Goal: Use online tool/utility: Use online tool/utility

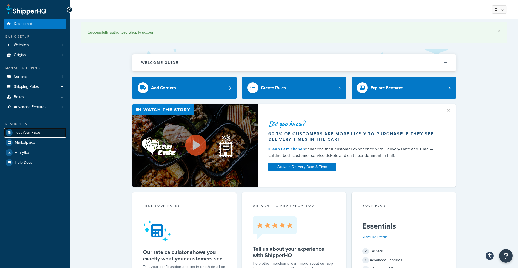
click at [37, 130] on span "Test Your Rates" at bounding box center [28, 132] width 26 height 5
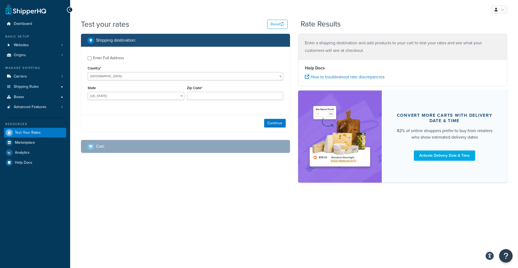
click at [201, 92] on div "Zip Code*" at bounding box center [235, 92] width 97 height 16
click at [201, 94] on input "Zip Code*" at bounding box center [235, 96] width 97 height 8
type input "21122"
select select "MD"
click at [270, 124] on button "Continue" at bounding box center [275, 123] width 22 height 9
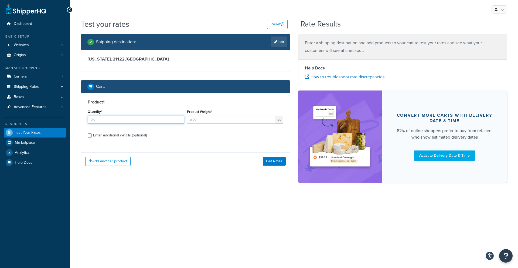
click at [132, 121] on input "Quantity*" at bounding box center [136, 120] width 97 height 8
type input "1"
type input "25"
click at [203, 122] on input "Product Weight*" at bounding box center [231, 120] width 88 height 8
type input "0.25"
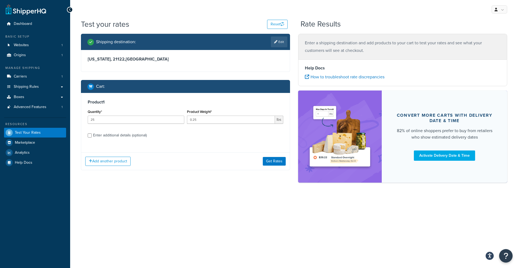
click at [99, 133] on div "Enter additional details (optional)" at bounding box center [120, 136] width 54 height 8
click at [92, 133] on input "Enter additional details (optional)" at bounding box center [90, 135] width 4 height 4
checkbox input "true"
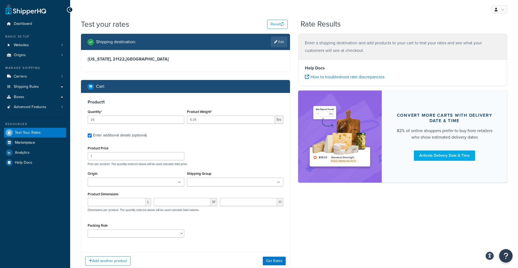
click at [117, 197] on div "Product Dimensions L W H Dimensions per product. The quantity entered above wil…" at bounding box center [186, 203] width 196 height 27
click at [117, 202] on input "number" at bounding box center [117, 202] width 58 height 8
type input "4"
click at [190, 204] on input "number" at bounding box center [182, 202] width 57 height 8
type input "4"
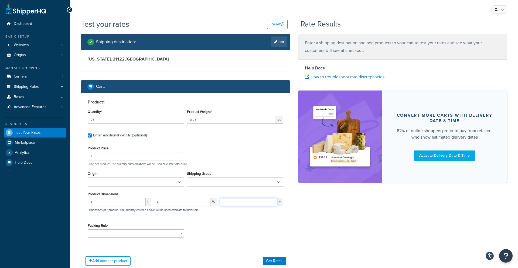
click at [251, 199] on input "number" at bounding box center [248, 202] width 57 height 8
type input "4"
click at [278, 258] on button "Get Rates" at bounding box center [274, 261] width 23 height 9
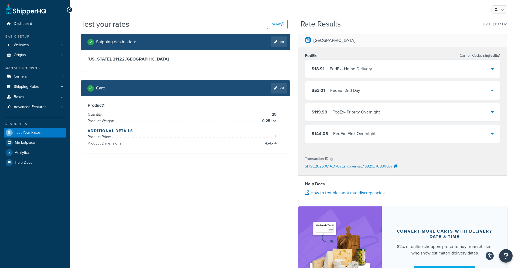
click at [365, 69] on div "FedEx - Home Delivery" at bounding box center [351, 69] width 42 height 8
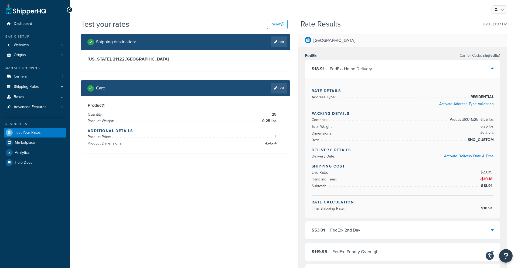
click at [277, 92] on link "Edit" at bounding box center [279, 88] width 16 height 11
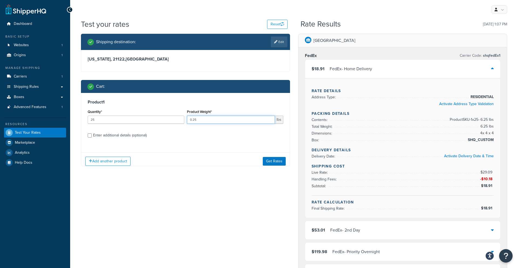
click at [235, 120] on input "0.25" at bounding box center [231, 120] width 88 height 8
type input "0"
type input "1"
click at [267, 159] on button "Get Rates" at bounding box center [274, 161] width 23 height 9
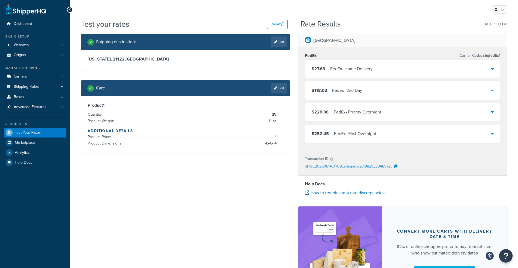
click at [352, 75] on div "$27.63 FedEx - Home Delivery" at bounding box center [402, 69] width 195 height 18
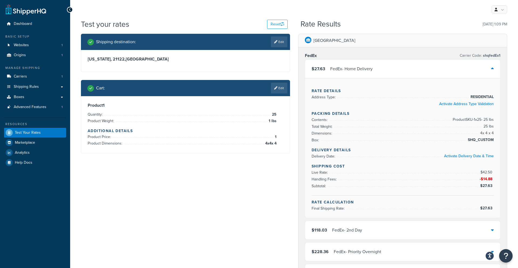
click at [277, 93] on div "Cart : Edit" at bounding box center [185, 88] width 209 height 16
click at [279, 88] on link "Edit" at bounding box center [279, 88] width 16 height 11
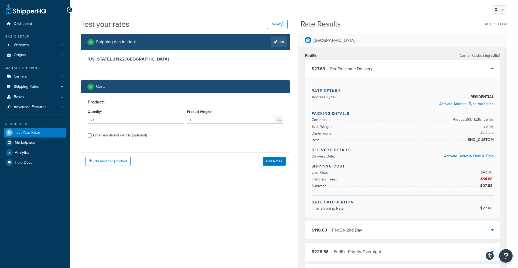
click at [281, 43] on link "Edit" at bounding box center [279, 41] width 16 height 11
select select "MD"
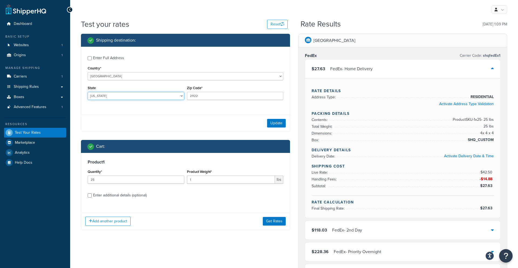
click at [150, 96] on select "Alabama Alaska American Samoa Arizona Arkansas Armed Forces Americas Armed Forc…" at bounding box center [136, 96] width 97 height 8
click at [206, 96] on input "21122" at bounding box center [235, 96] width 97 height 8
click at [193, 96] on input "7537" at bounding box center [235, 96] width 97 height 8
type input "78537"
click at [170, 97] on select "Alabama Alaska American Samoa Arizona Arkansas Armed Forces Americas Armed Forc…" at bounding box center [136, 96] width 97 height 8
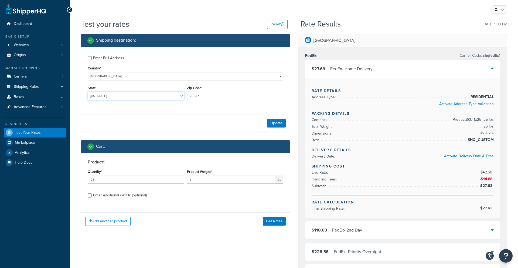
select select "TX"
click at [177, 182] on input "25" at bounding box center [136, 180] width 97 height 8
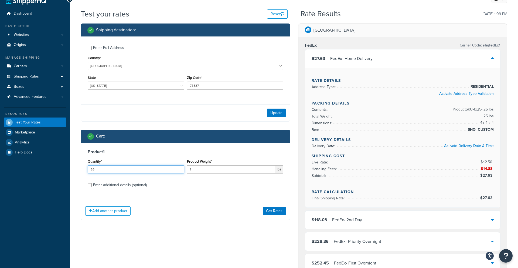
scroll to position [12, 0]
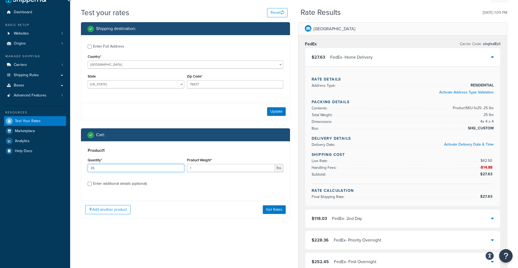
type input "26"
click at [125, 185] on div "Enter additional details (optional)" at bounding box center [120, 184] width 54 height 8
click at [92, 185] on input "Enter additional details (optional)" at bounding box center [90, 184] width 4 height 4
checkbox input "true"
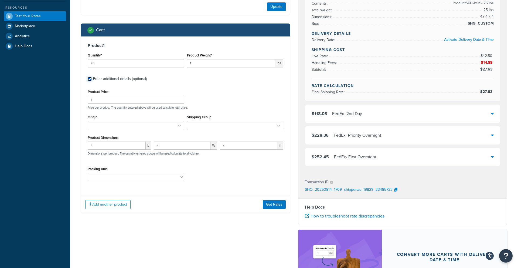
scroll to position [125, 0]
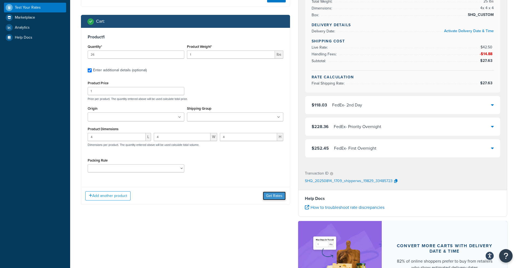
click at [268, 196] on button "Get Rates" at bounding box center [274, 195] width 23 height 9
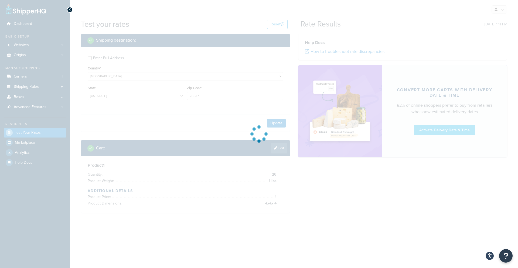
scroll to position [0, 0]
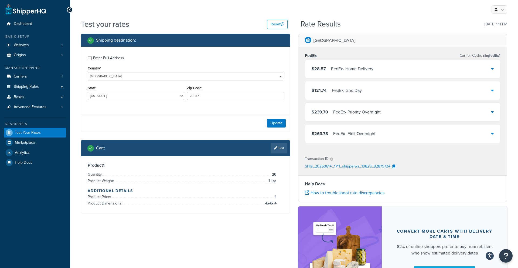
click at [380, 61] on div "$28.57 FedEx - Home Delivery" at bounding box center [402, 69] width 195 height 18
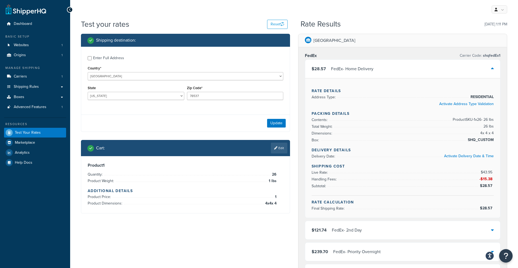
click at [100, 59] on div "Enter Full Address" at bounding box center [108, 58] width 31 height 8
click at [92, 59] on input "Enter Full Address" at bounding box center [90, 58] width 4 height 4
checkbox input "true"
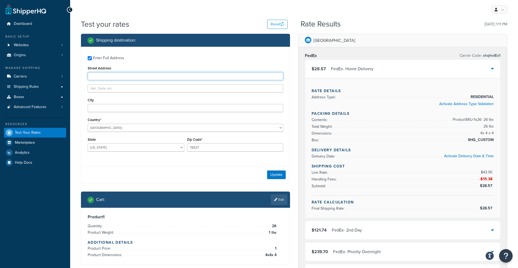
click at [112, 73] on input "Street Address" at bounding box center [186, 76] width 196 height 8
click at [200, 66] on div "Street Address" at bounding box center [186, 73] width 196 height 16
click at [166, 79] on input "Street Address" at bounding box center [186, 76] width 196 height 8
type input "3809 N fm 493"
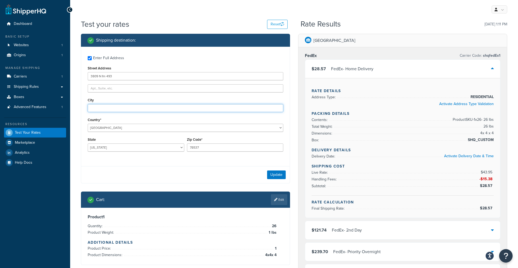
click at [137, 109] on input "City" at bounding box center [186, 108] width 196 height 8
type input "Donna"
drag, startPoint x: 211, startPoint y: 171, endPoint x: 201, endPoint y: 164, distance: 11.9
click at [210, 171] on div "Update" at bounding box center [185, 174] width 209 height 17
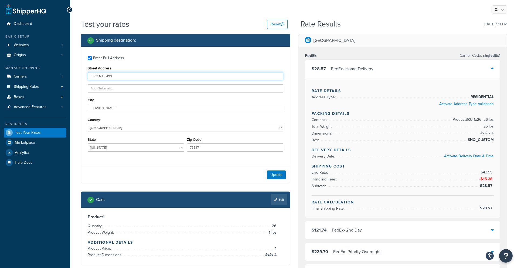
click at [94, 76] on input "3809 N fm 493" at bounding box center [186, 76] width 196 height 8
click at [106, 77] on input "3809 N fm 493" at bounding box center [186, 76] width 196 height 8
type input "3809 N FM 493"
click at [277, 175] on button "Update" at bounding box center [276, 174] width 19 height 9
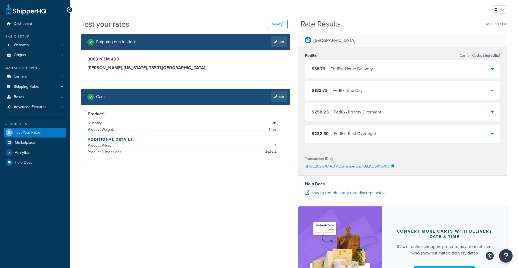
click at [436, 70] on div "$38.79 FedEx - Home Delivery" at bounding box center [402, 69] width 195 height 18
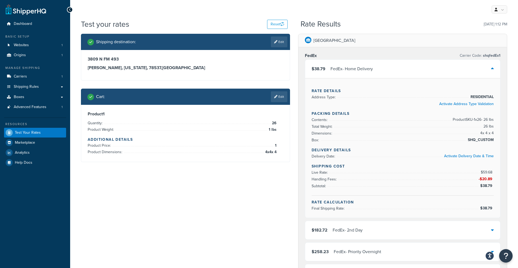
click at [452, 71] on div "$38.79 FedEx - Home Delivery" at bounding box center [402, 69] width 195 height 18
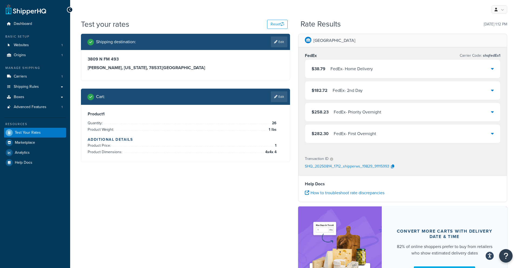
click at [352, 72] on div "FedEx - Home Delivery" at bounding box center [352, 69] width 42 height 8
